Goal: Check status: Check status

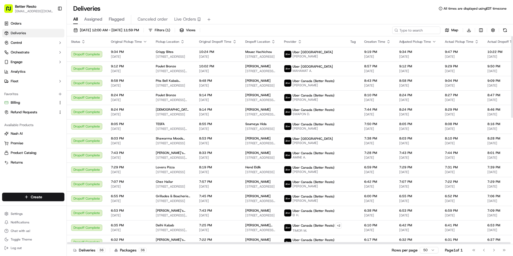
click at [114, 34] on div "[DATE] 12:00 AM - [DATE] 11:59 PM Filters ( 1 ) Views Map Download" at bounding box center [290, 31] width 447 height 10
click at [122, 31] on span "[DATE] 12:00 AM - [DATE] 11:59 PM" at bounding box center [109, 30] width 59 height 5
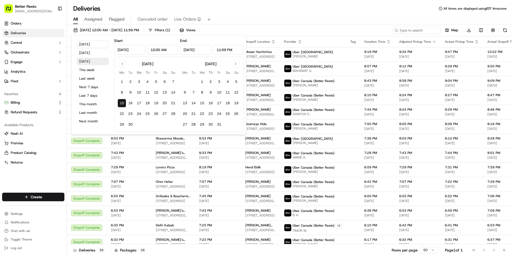
click at [93, 64] on button "[DATE]" at bounding box center [93, 61] width 32 height 7
type input "[DATE]"
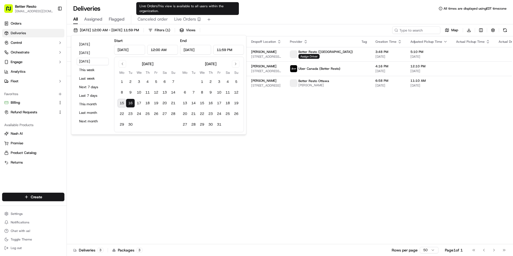
click at [247, 7] on div "Deliveries All times are displayed using EDT timezone" at bounding box center [290, 8] width 447 height 9
